Goal: Information Seeking & Learning: Learn about a topic

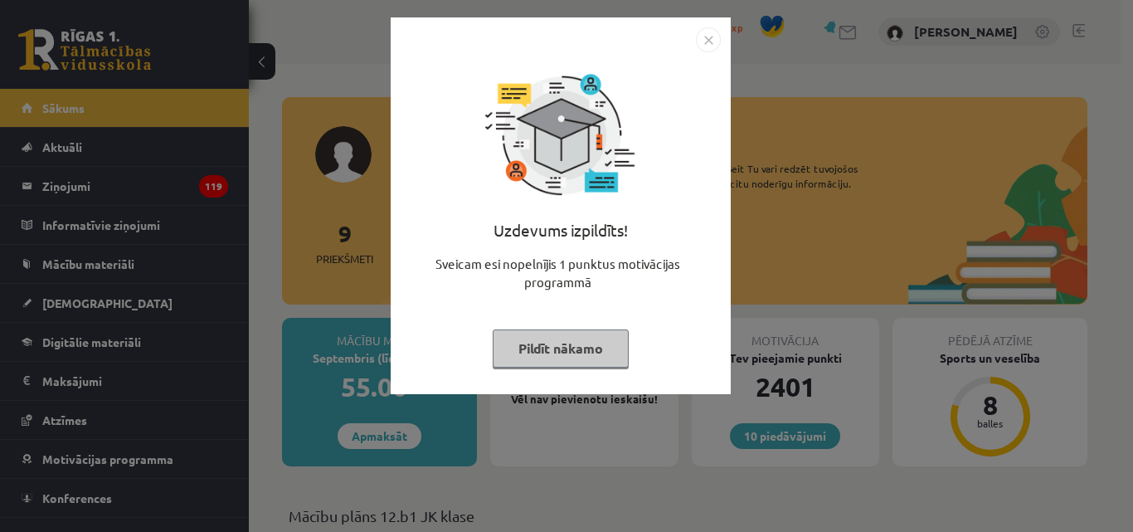
click at [620, 347] on button "Pildīt nākamo" at bounding box center [561, 348] width 136 height 38
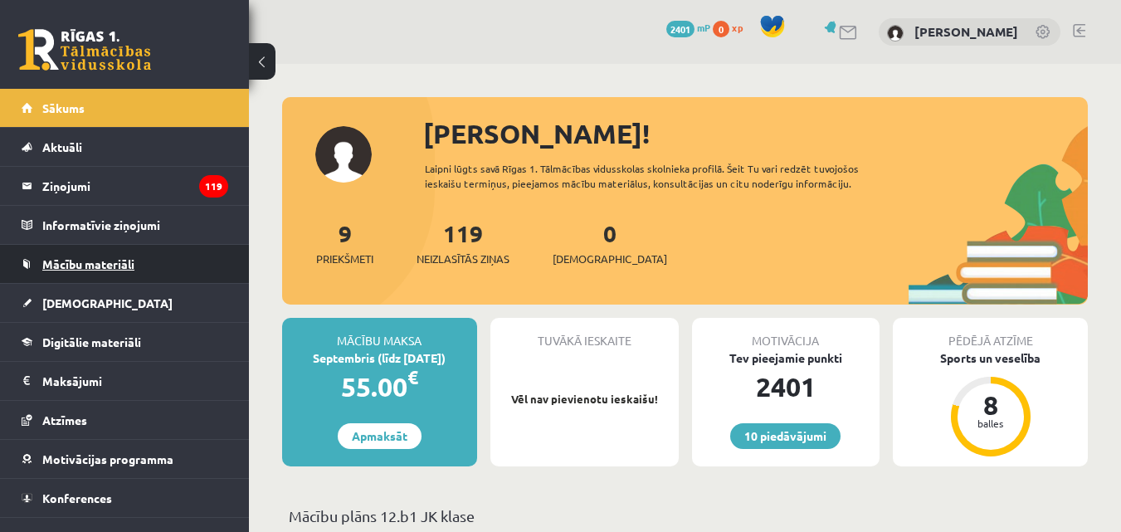
click at [74, 265] on span "Mācību materiāli" at bounding box center [88, 263] width 92 height 15
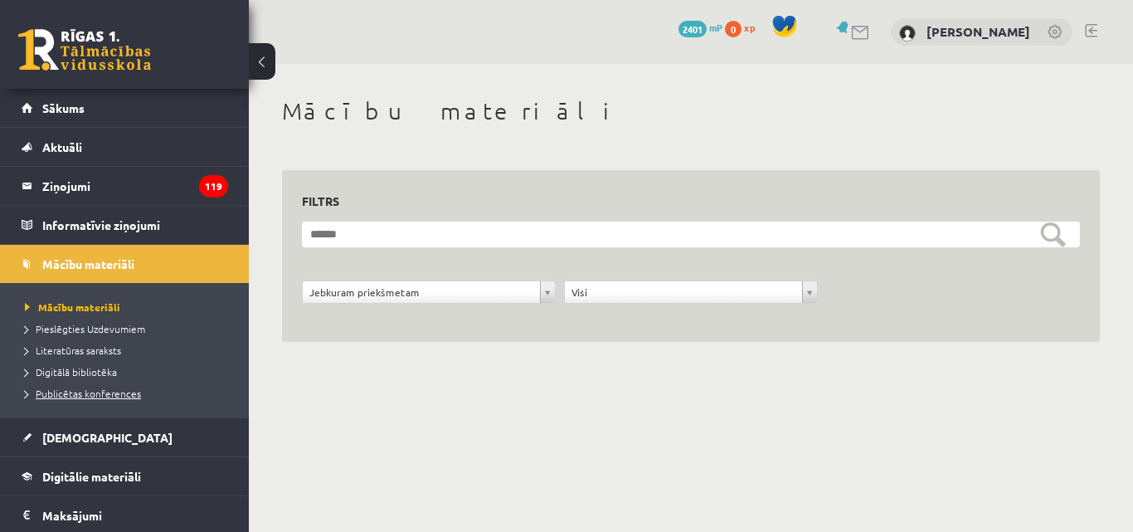
click at [99, 391] on span "Publicētas konferences" at bounding box center [83, 393] width 116 height 13
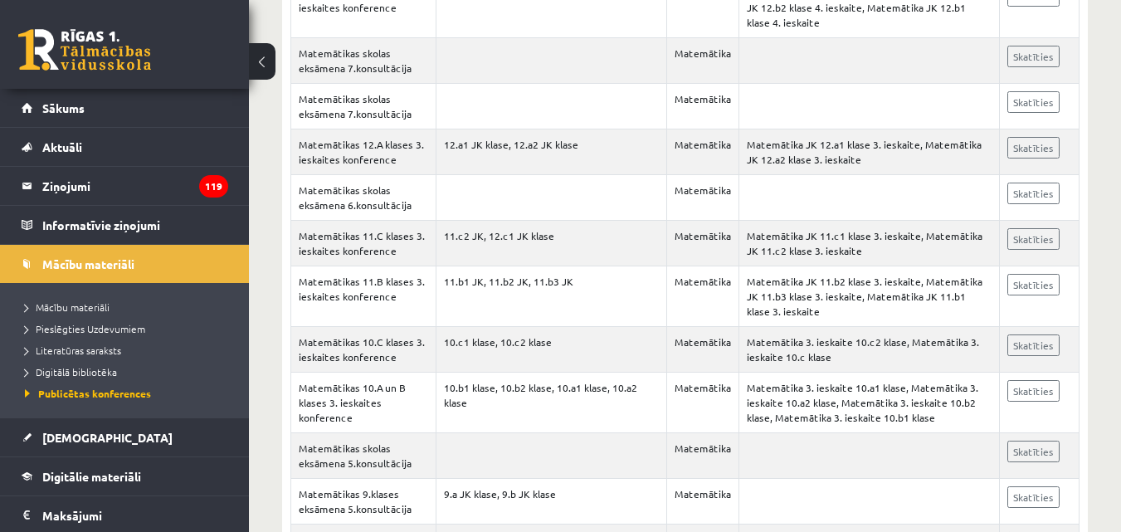
scroll to position [936, 0]
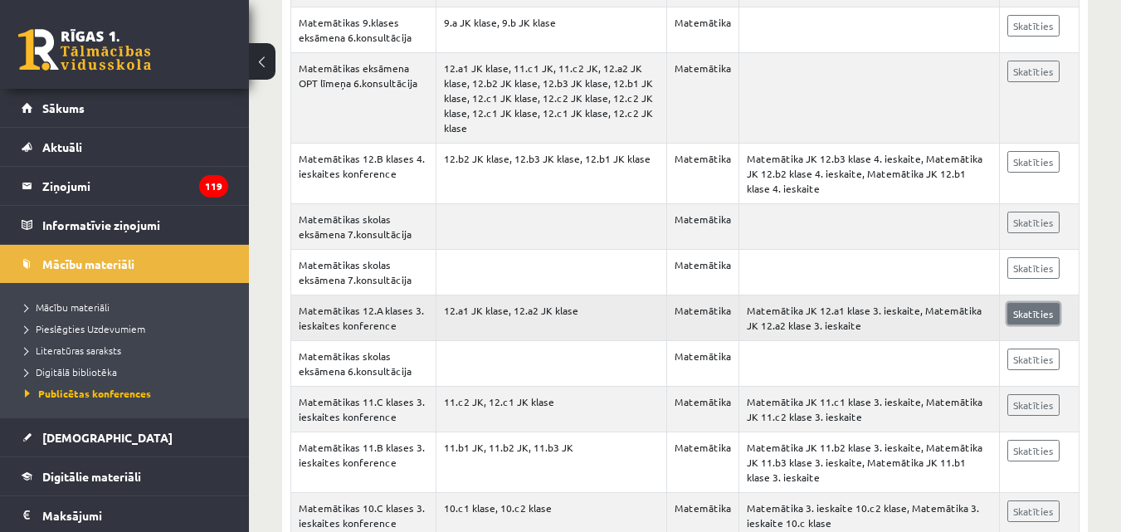
click at [1036, 315] on link "Skatīties" at bounding box center [1033, 314] width 52 height 22
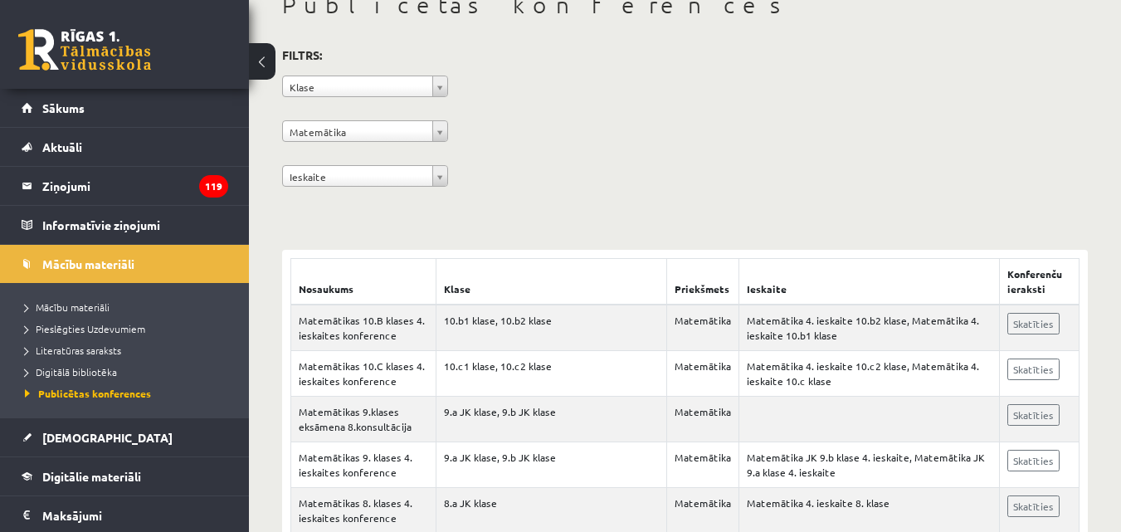
scroll to position [0, 0]
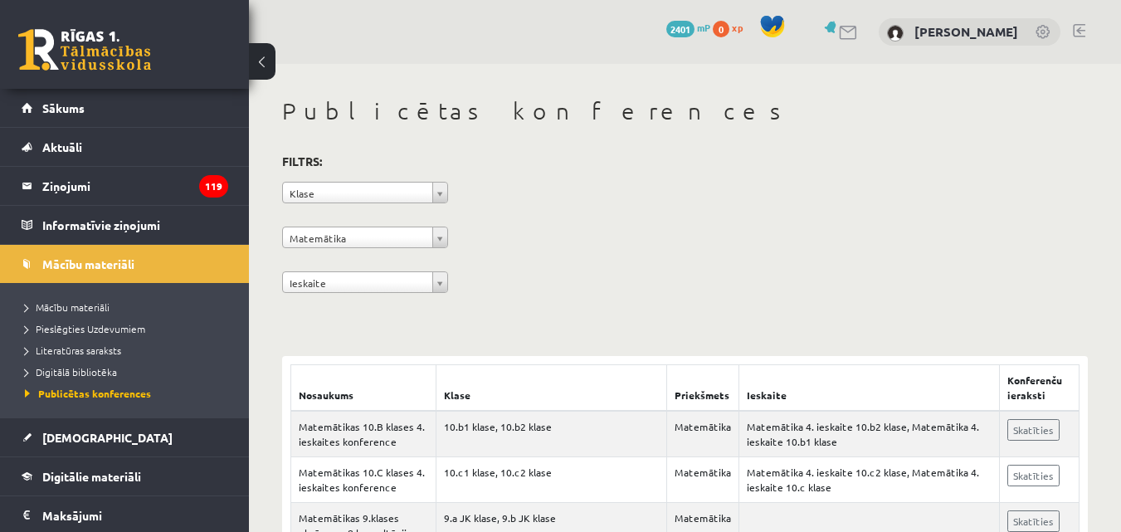
click at [1081, 32] on link at bounding box center [1079, 30] width 12 height 13
